Goal: Information Seeking & Learning: Learn about a topic

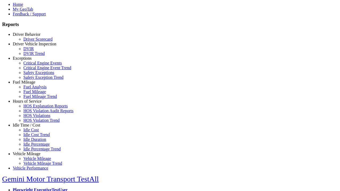
click at [31, 60] on link "Exceptions" at bounding box center [22, 58] width 19 height 5
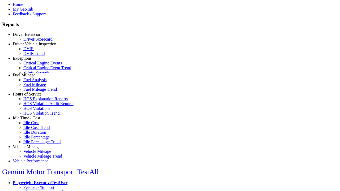
click at [34, 80] on link "Safety Exception Trend" at bounding box center [43, 77] width 40 height 5
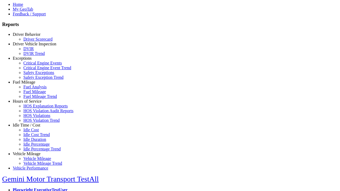
select select "**********"
select select
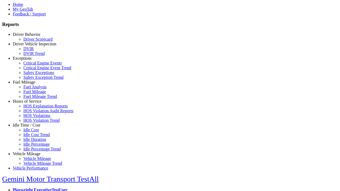
select select
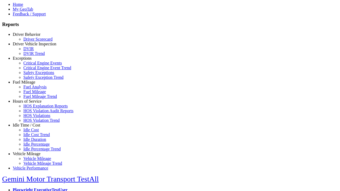
select select
